Goal: Task Accomplishment & Management: Use online tool/utility

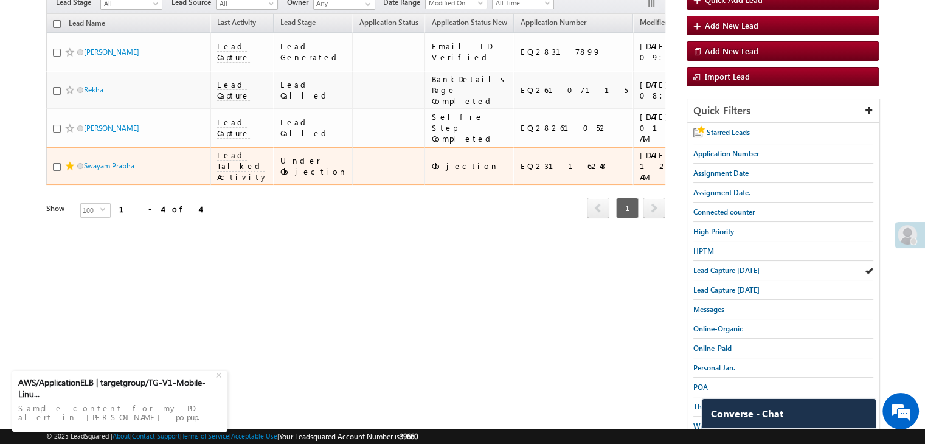
scroll to position [61, 0]
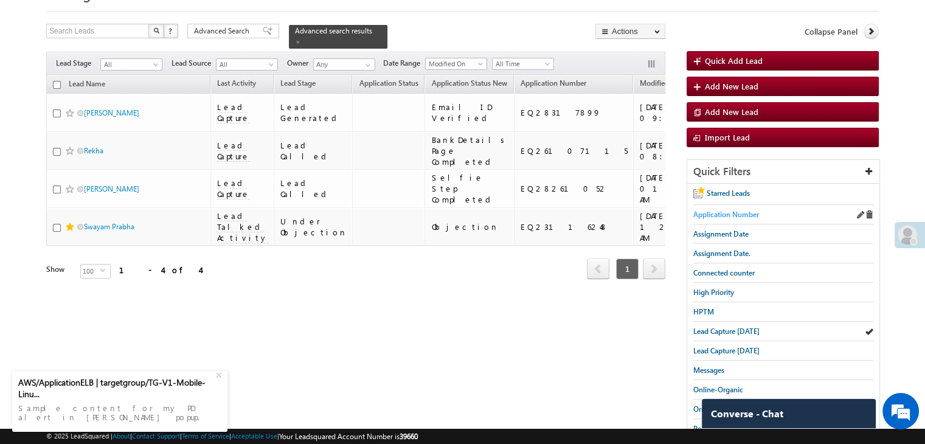
click at [715, 216] on span "Application Number" at bounding box center [726, 214] width 66 height 9
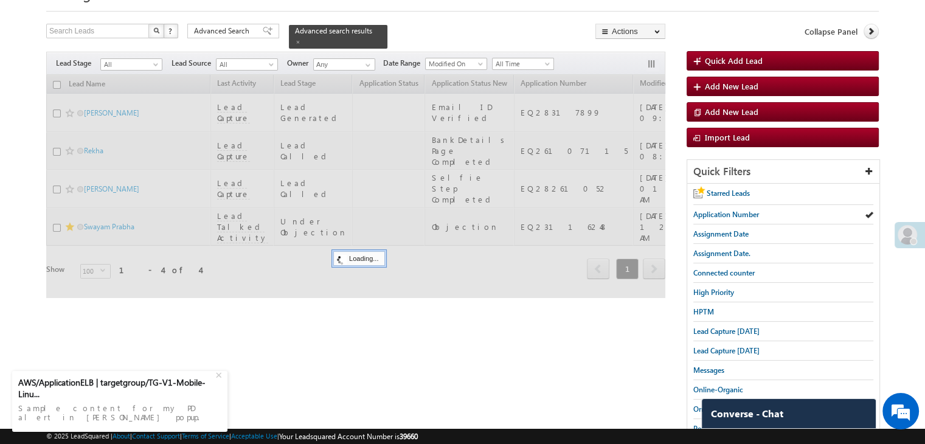
scroll to position [0, 0]
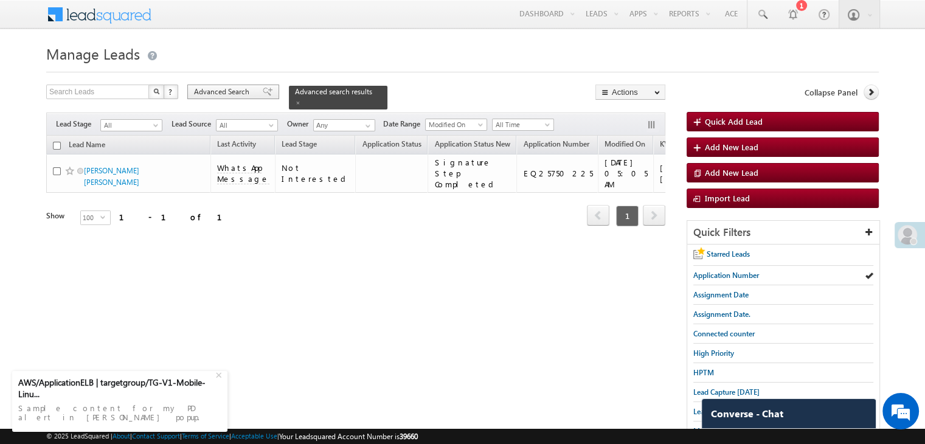
click at [263, 89] on span at bounding box center [268, 92] width 10 height 9
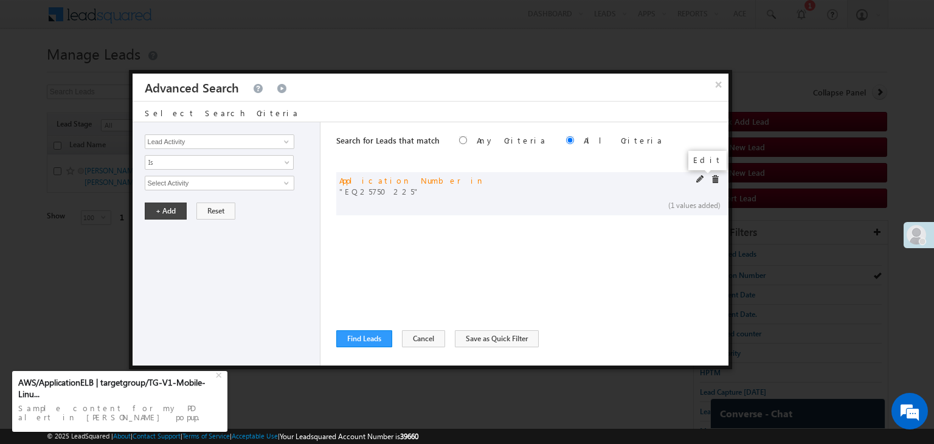
click at [699, 178] on span at bounding box center [700, 179] width 9 height 9
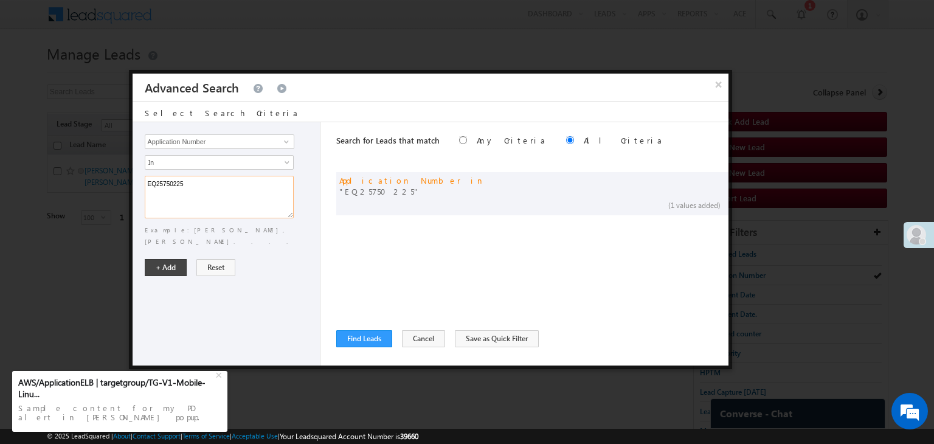
click at [278, 183] on textarea "EQ25750225" at bounding box center [219, 197] width 149 height 43
paste textarea "6032270 EQ2798015"
type textarea "EQ26032270 EQ27980155"
click at [178, 259] on button "+ Add" at bounding box center [166, 267] width 42 height 17
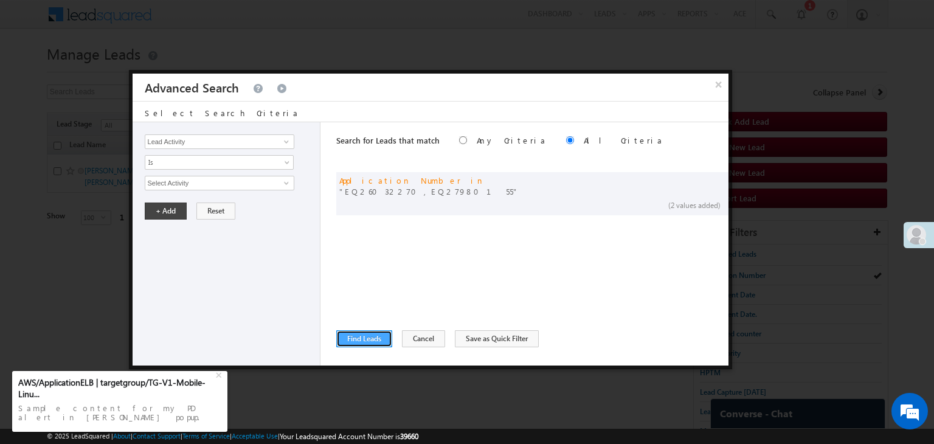
click at [370, 336] on button "Find Leads" at bounding box center [364, 338] width 56 height 17
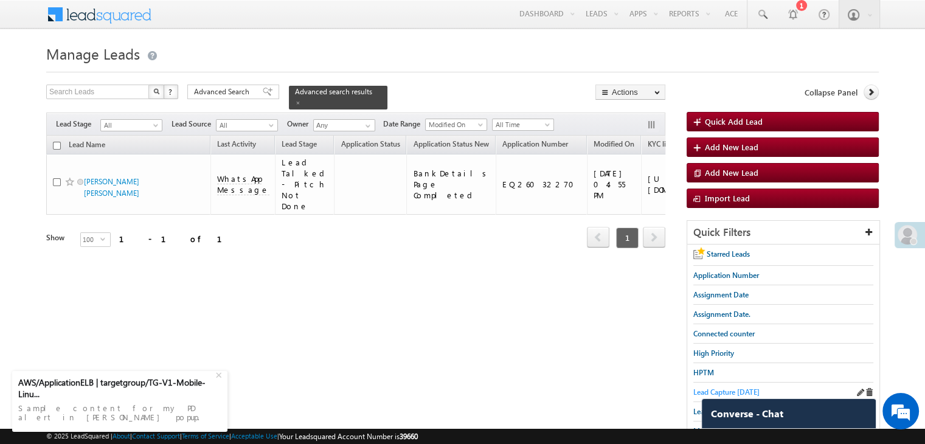
click at [735, 388] on span "Lead Capture [DATE]" at bounding box center [726, 391] width 66 height 9
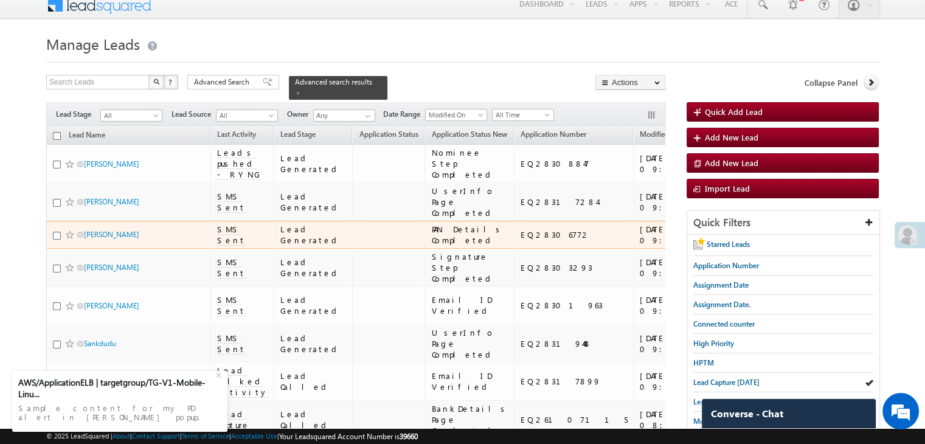
scroll to position [122, 0]
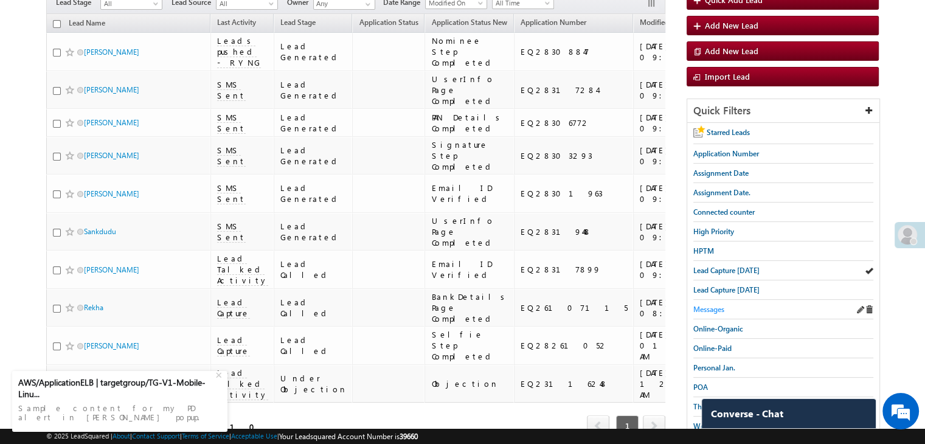
click at [708, 309] on span "Messages" at bounding box center [708, 309] width 31 height 9
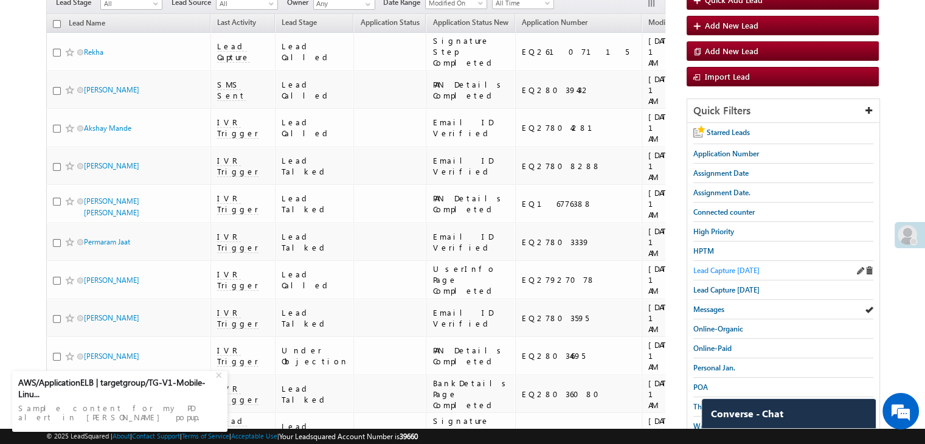
click at [725, 271] on span "Lead Capture [DATE]" at bounding box center [726, 270] width 66 height 9
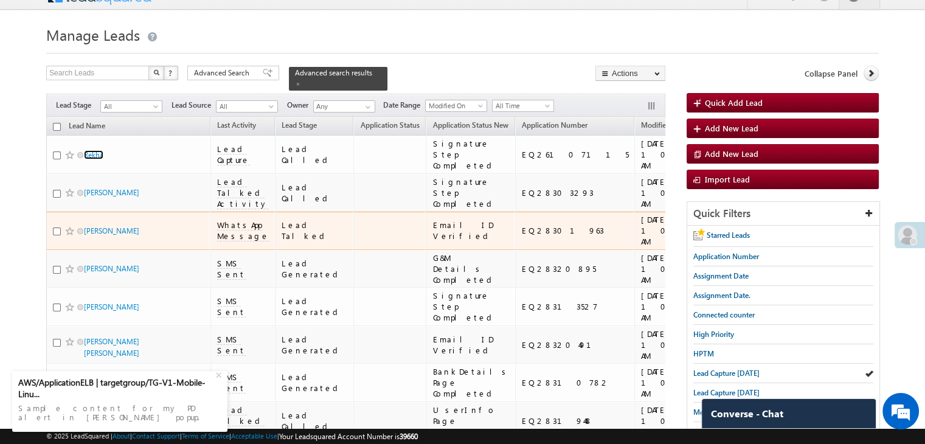
scroll to position [0, 0]
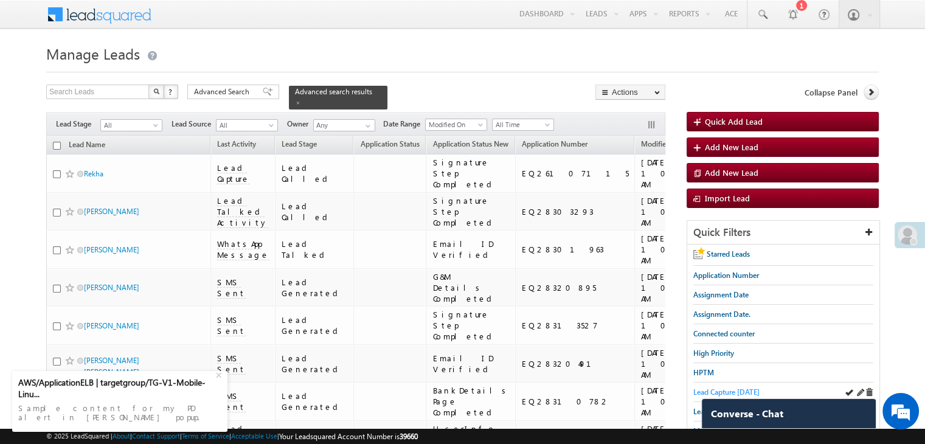
click at [710, 390] on span "Lead Capture [DATE]" at bounding box center [726, 391] width 66 height 9
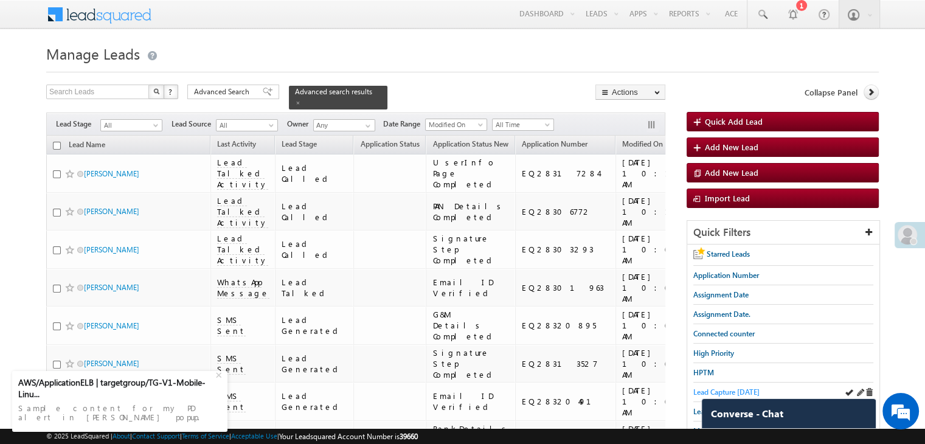
click at [728, 390] on span "Lead Capture [DATE]" at bounding box center [726, 391] width 66 height 9
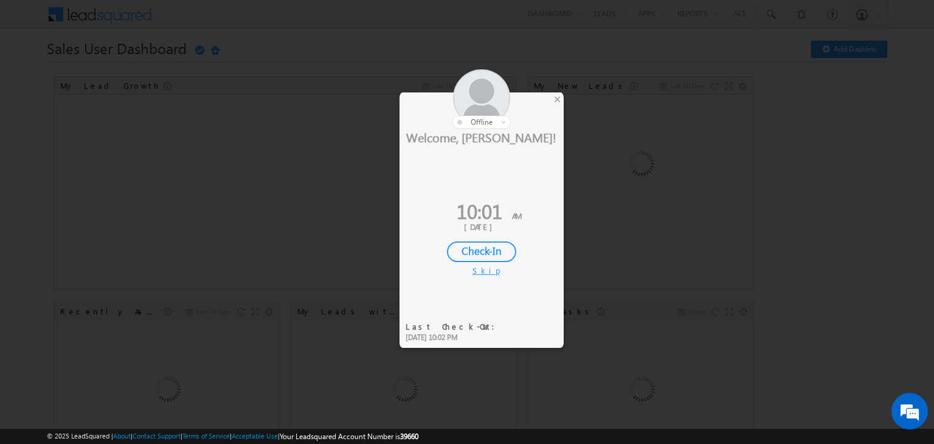
click at [452, 249] on div "Check-In" at bounding box center [481, 251] width 69 height 21
